Goal: Task Accomplishment & Management: Manage account settings

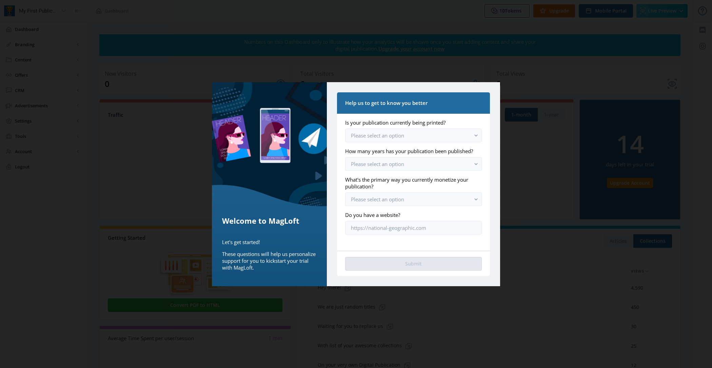
click at [383, 148] on label "How many years has your publication been published?" at bounding box center [410, 150] width 131 height 7
click at [381, 132] on span "Please select an option" at bounding box center [377, 135] width 53 height 7
click at [389, 154] on span "Yes, we still print [DATE]" at bounding box center [380, 152] width 59 height 8
click at [389, 167] on span "Please select an option" at bounding box center [377, 163] width 53 height 7
click at [392, 190] on nb-option "Less than 1 year" at bounding box center [413, 192] width 136 height 13
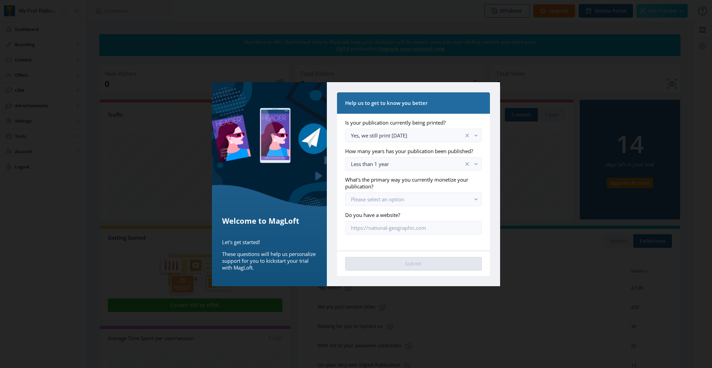
click at [388, 205] on app-onboarding-info-form "Is your publication currently being printed? Yes, we still print [DATE] How man…" at bounding box center [413, 176] width 137 height 115
click at [385, 198] on span "Please select an option" at bounding box center [377, 199] width 53 height 7
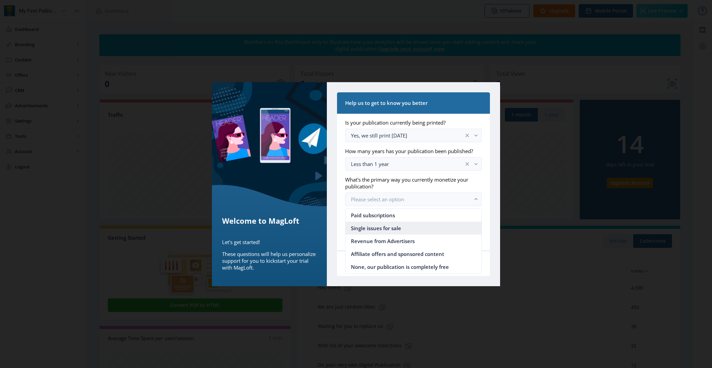
click at [387, 227] on span "Single issues for sale" at bounding box center [376, 228] width 50 height 8
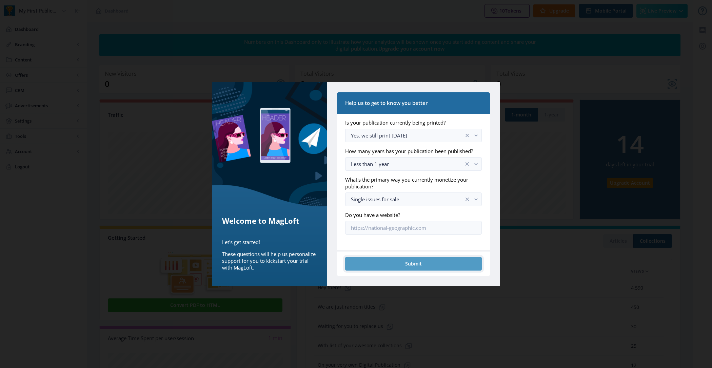
click at [387, 262] on button "Submit" at bounding box center [413, 264] width 137 height 14
click at [415, 259] on button "Submit" at bounding box center [413, 264] width 137 height 14
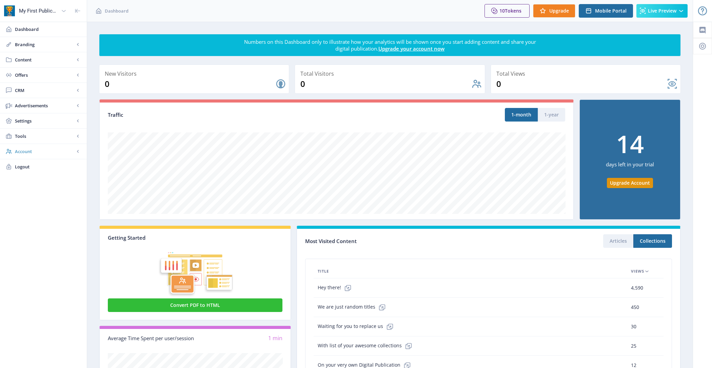
click at [46, 149] on span "Account" at bounding box center [45, 151] width 60 height 7
click at [42, 163] on span "Profile" at bounding box center [51, 166] width 58 height 7
